Goal: Task Accomplishment & Management: Use online tool/utility

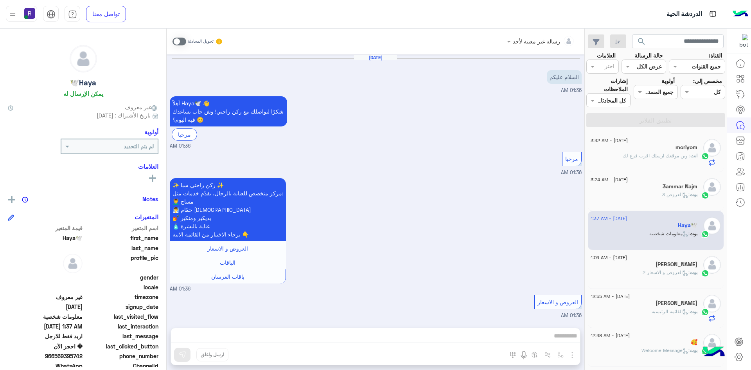
scroll to position [352, 0]
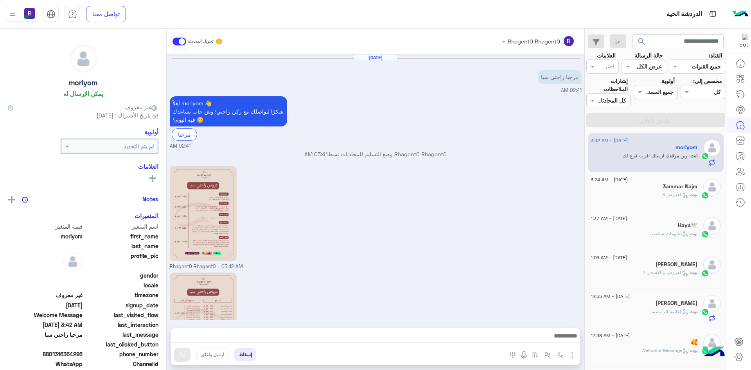
scroll to position [96, 0]
